Goal: Check status

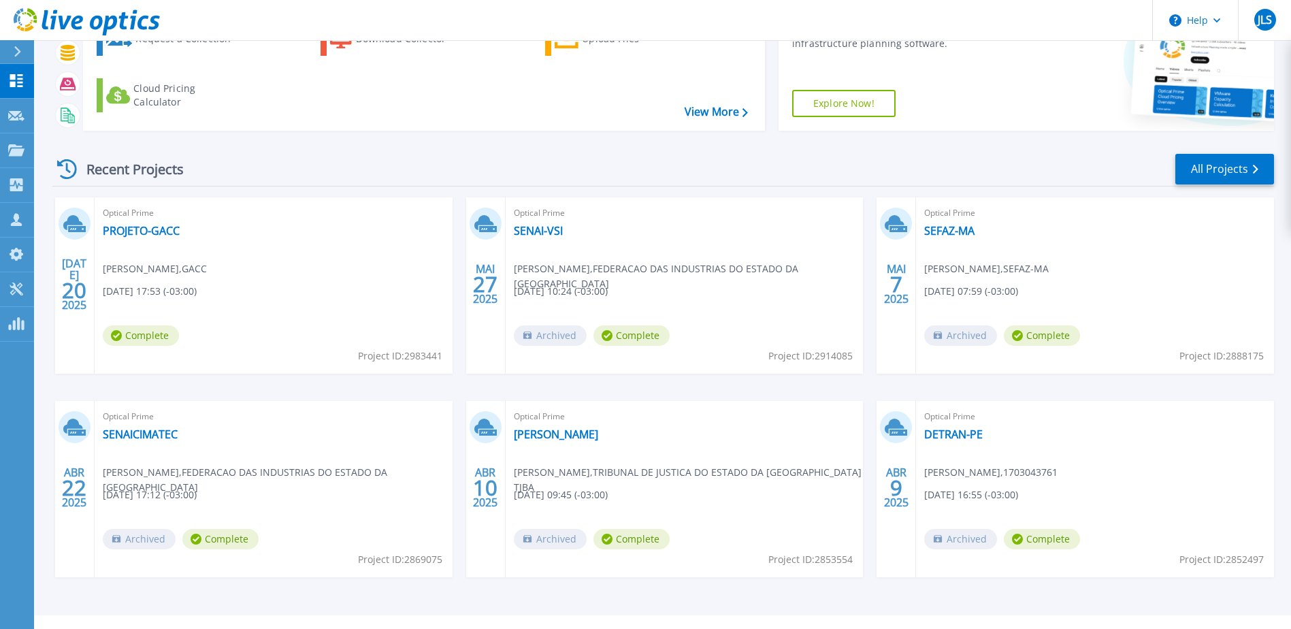
scroll to position [125, 0]
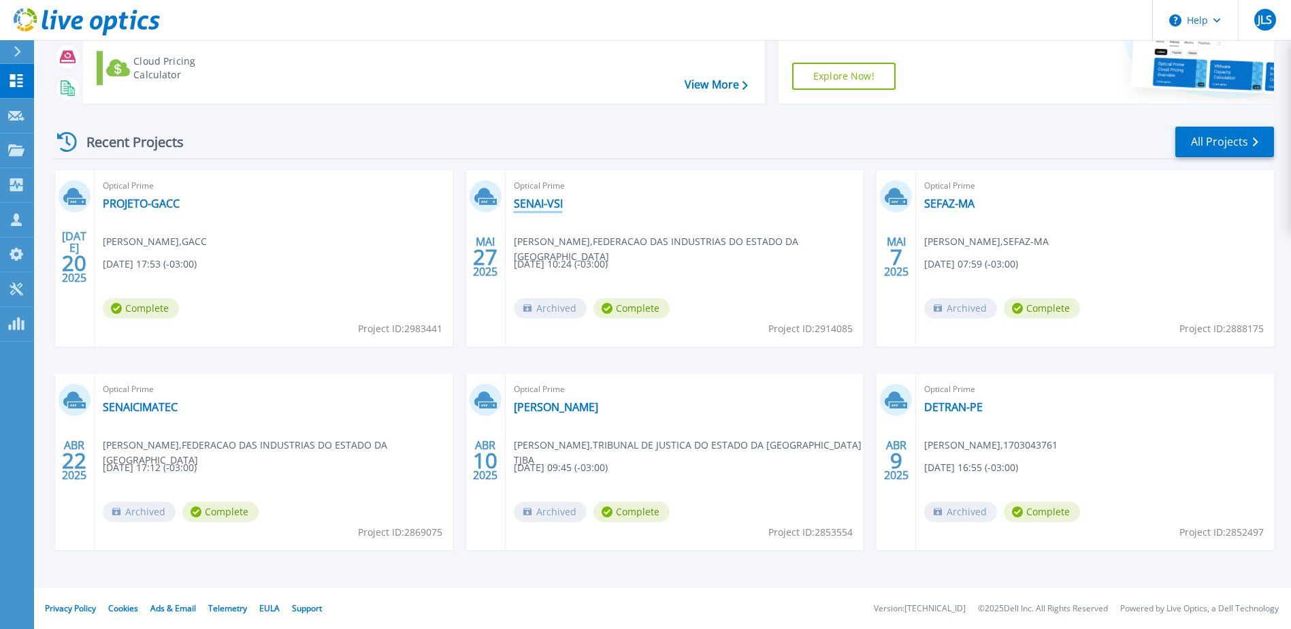
click at [545, 200] on link "SENAI-VSI" at bounding box center [538, 204] width 49 height 14
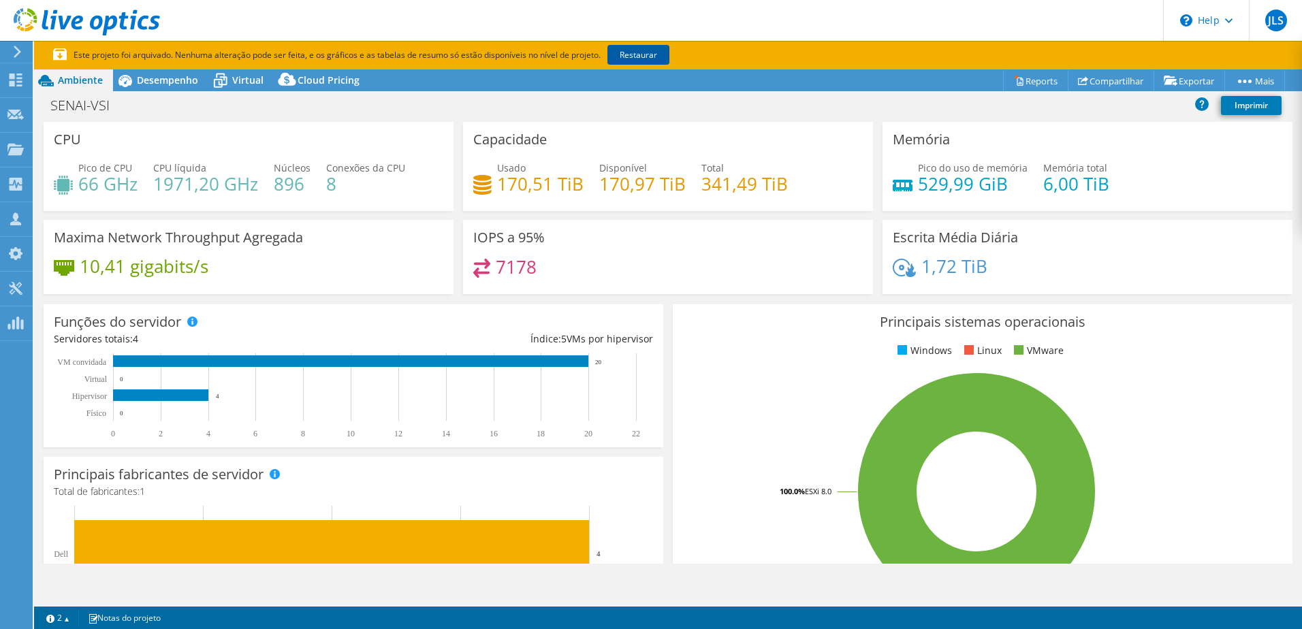
click at [651, 59] on link "Restaurar" at bounding box center [638, 55] width 62 height 20
